Goal: Find specific fact: Find specific fact

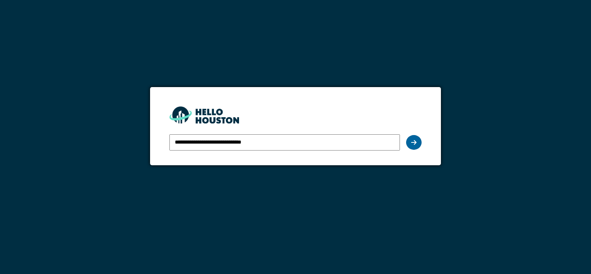
click at [414, 144] on icon at bounding box center [413, 142] width 5 height 6
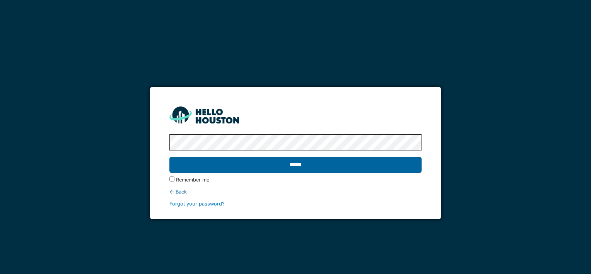
click at [316, 169] on input "******" at bounding box center [295, 165] width 252 height 16
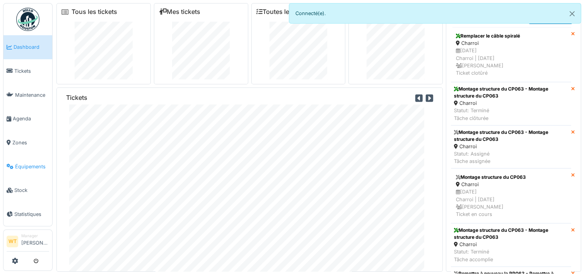
click at [28, 163] on span "Équipements" at bounding box center [32, 166] width 34 height 7
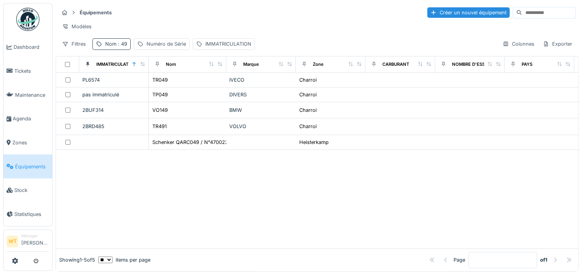
click at [116, 47] on span ": 49" at bounding box center [121, 44] width 11 height 6
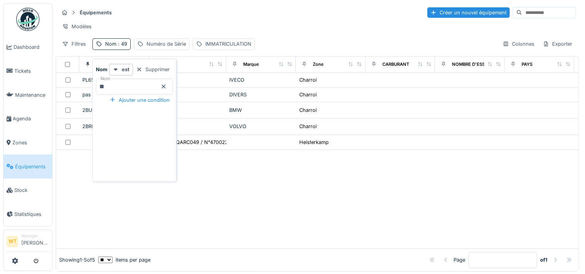
click at [167, 87] on icon at bounding box center [163, 86] width 6 height 5
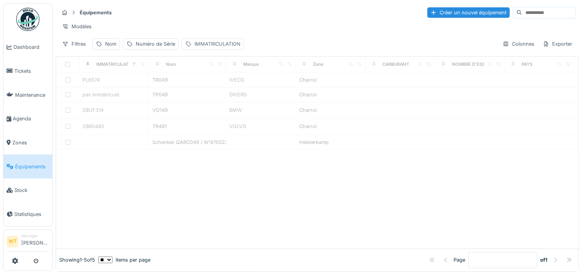
click at [223, 46] on div "IMMATRICULATION" at bounding box center [217, 43] width 46 height 7
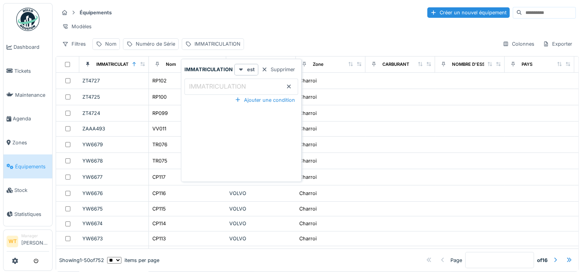
click at [224, 85] on label "IMMATRICULATION" at bounding box center [218, 86] width 60 height 9
click at [224, 85] on input "IMMATRICULATION" at bounding box center [241, 86] width 114 height 16
type input "***"
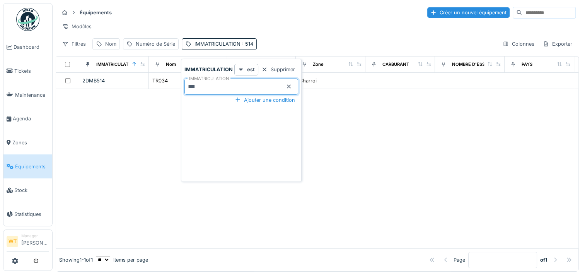
click at [283, 26] on div "Modèles" at bounding box center [317, 26] width 517 height 11
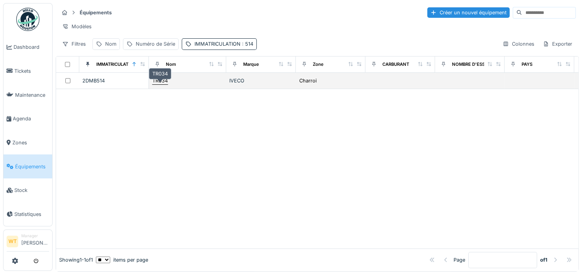
click at [167, 84] on div "TR034" at bounding box center [159, 80] width 15 height 7
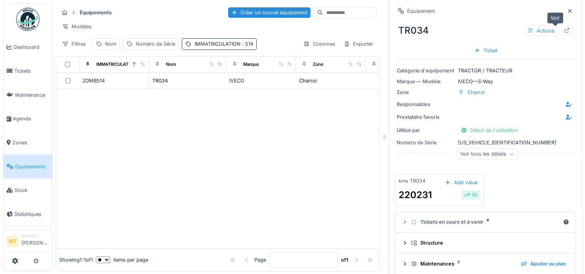
click at [564, 30] on icon at bounding box center [566, 30] width 5 height 5
